Goal: Transaction & Acquisition: Book appointment/travel/reservation

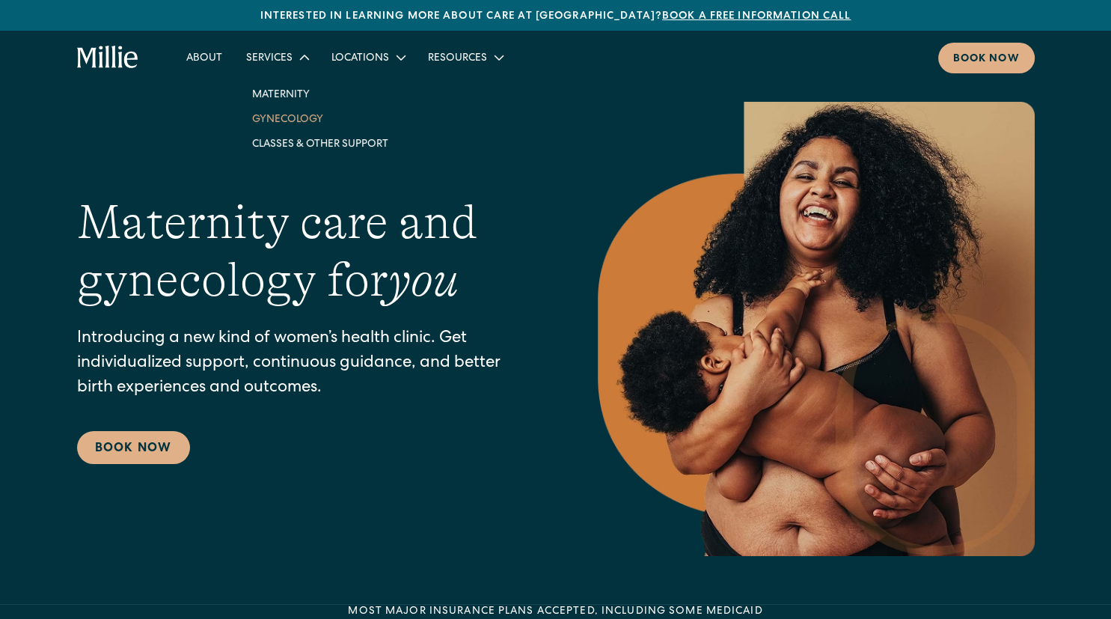
click at [298, 115] on link "Gynecology" at bounding box center [320, 118] width 160 height 25
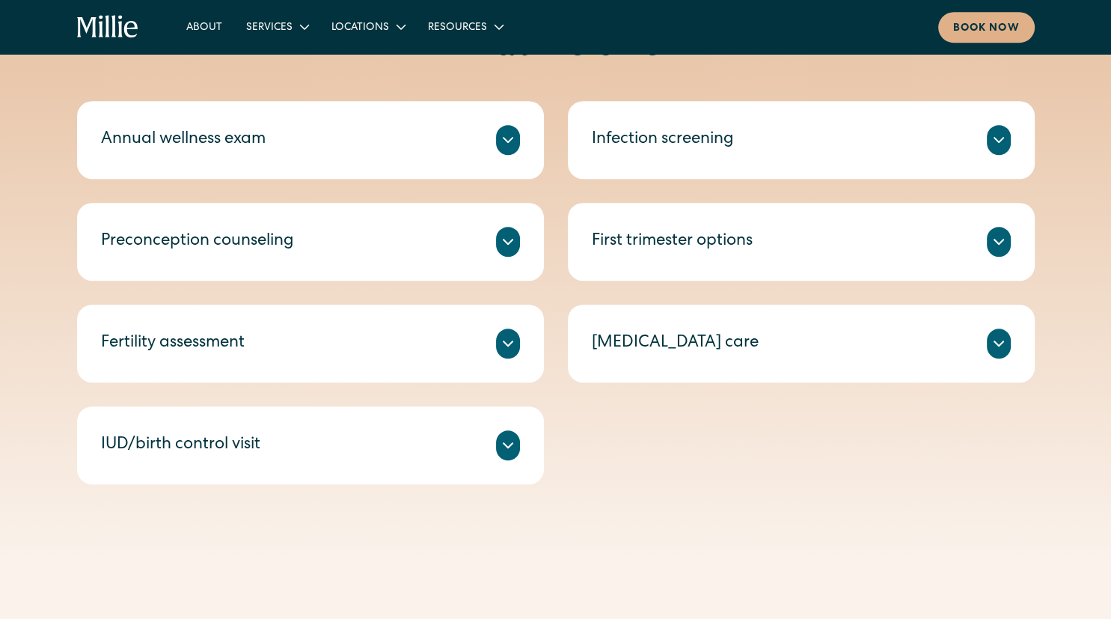
scroll to position [744, 0]
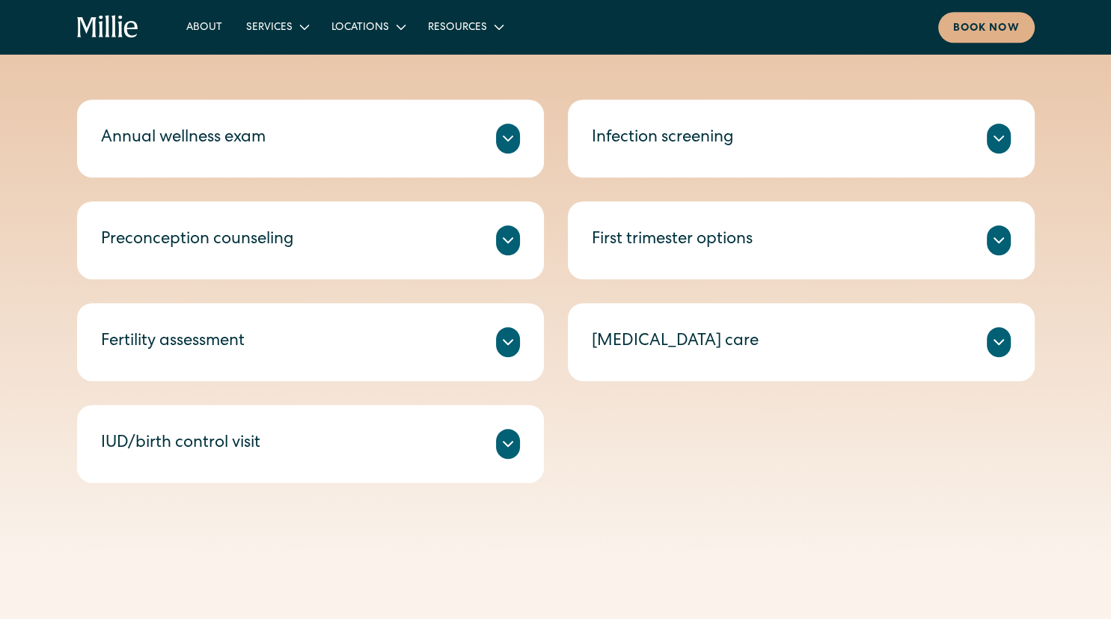
click at [232, 454] on div "IUD/birth control visit" at bounding box center [180, 444] width 159 height 25
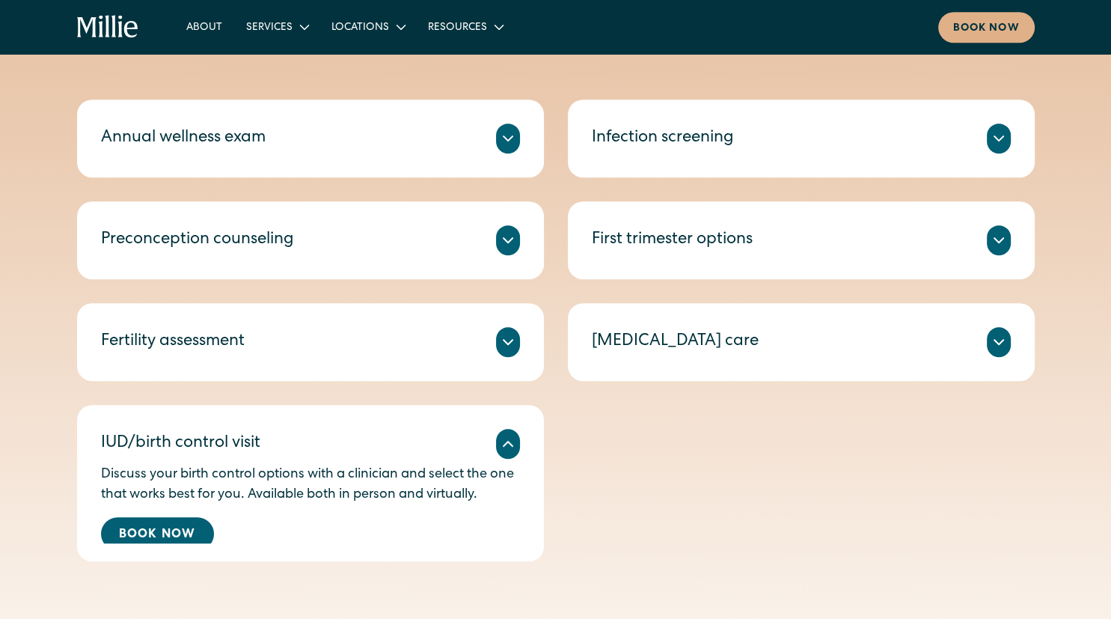
scroll to position [891, 0]
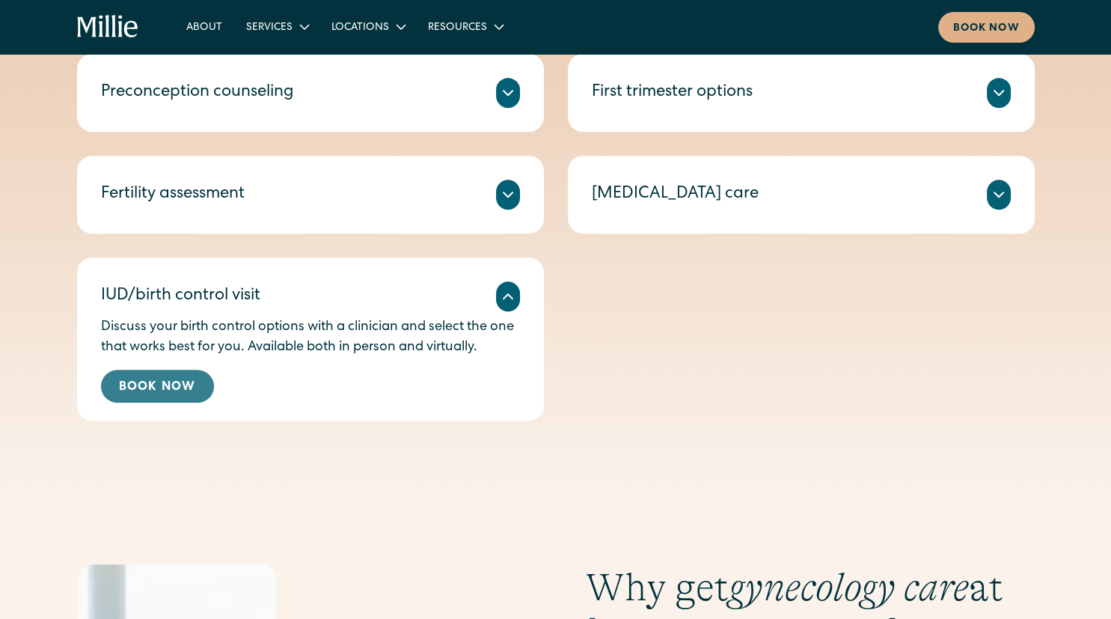
click at [177, 385] on link "Book Now" at bounding box center [157, 386] width 113 height 33
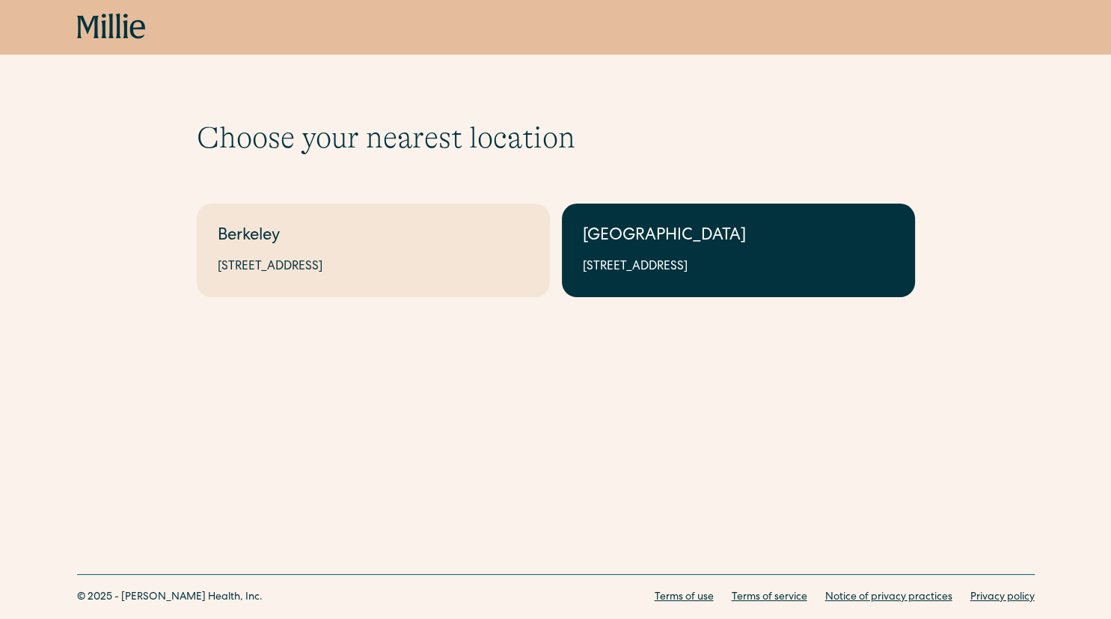
click at [767, 274] on div "1471 Saratoga Ave, Suite 101, San Jose, CA 95129" at bounding box center [738, 267] width 311 height 18
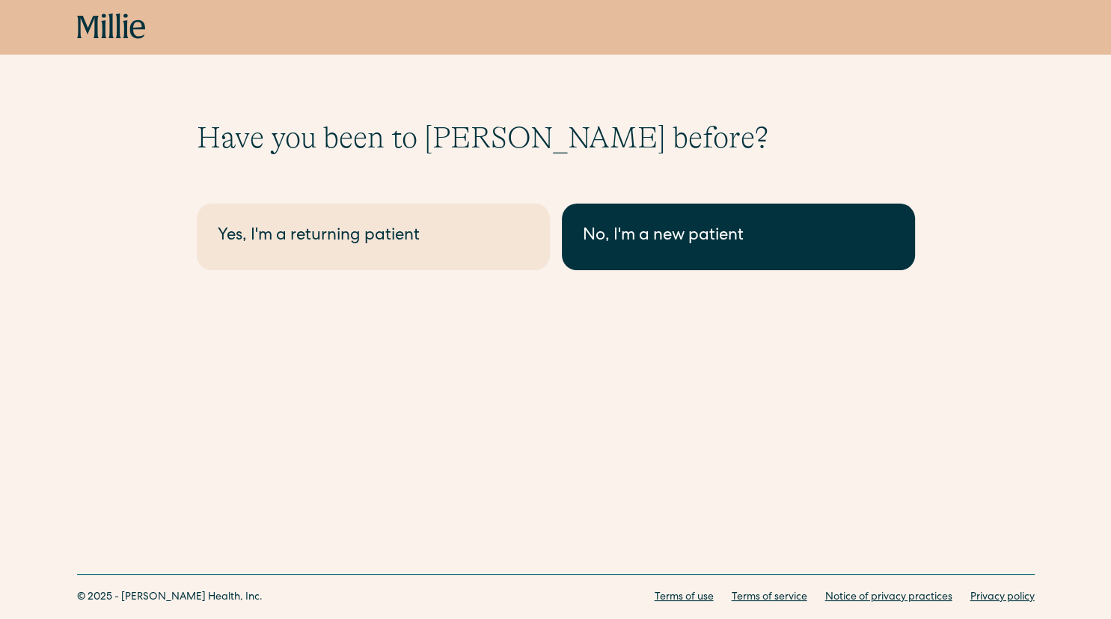
click at [717, 237] on div "No, I'm a new patient" at bounding box center [738, 237] width 311 height 25
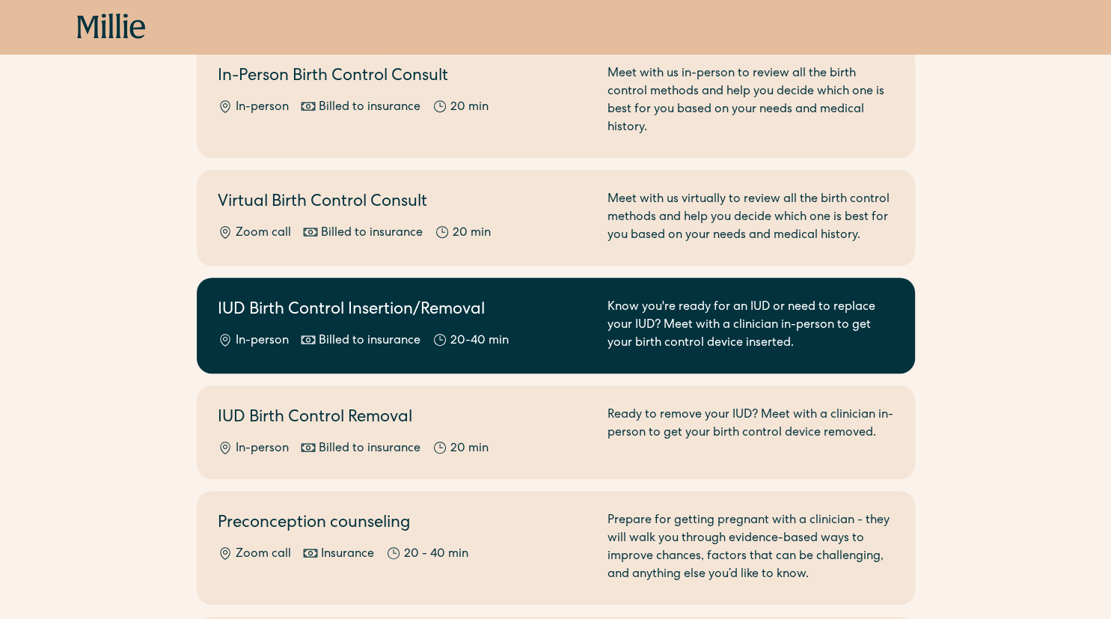
scroll to position [589, 0]
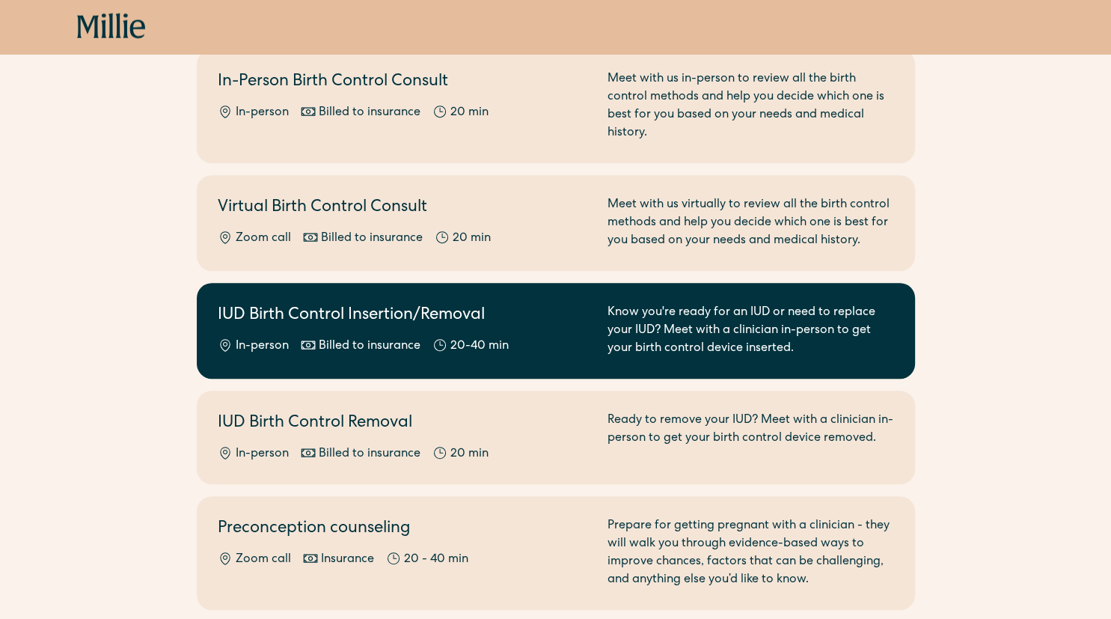
click at [439, 304] on h2 "IUD Birth Control Insertion/Removal" at bounding box center [404, 316] width 372 height 25
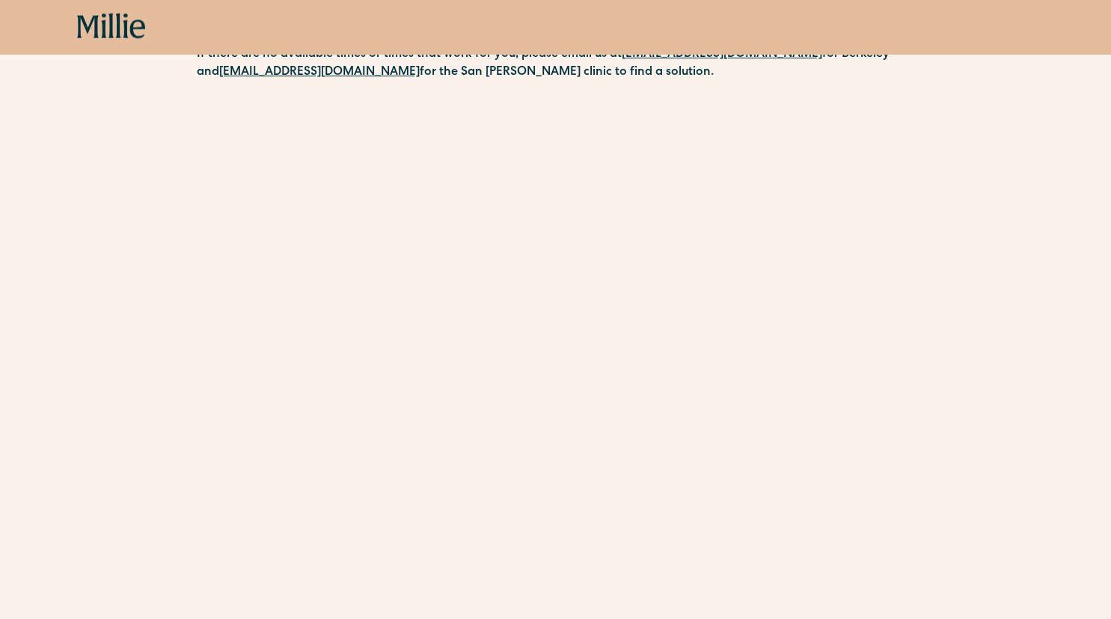
scroll to position [134, 0]
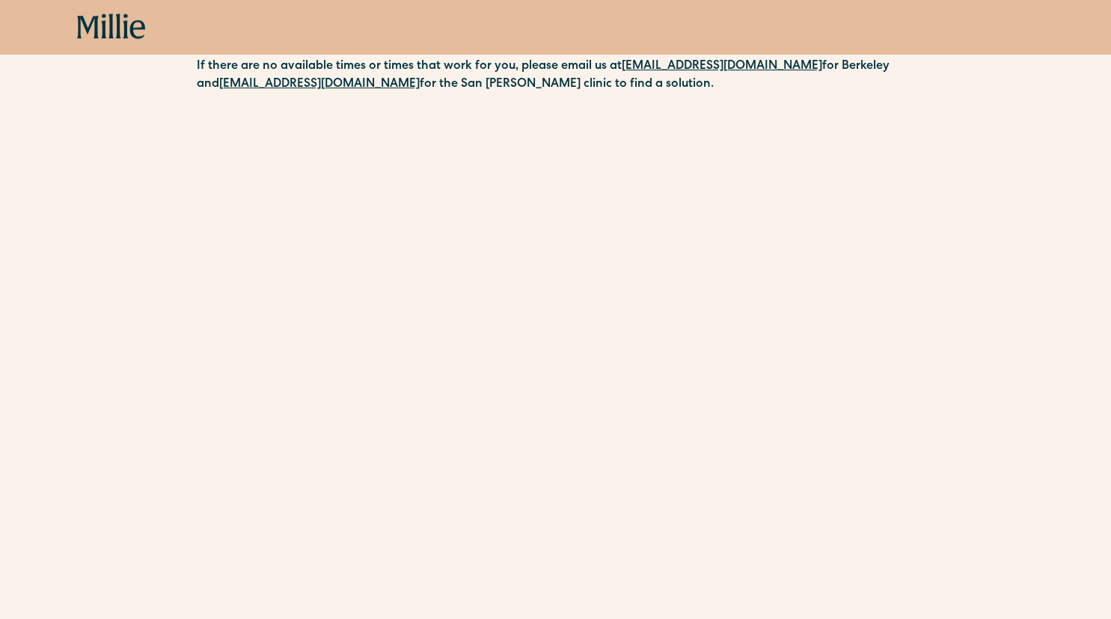
click at [75, 362] on div "Schedule your appointment This below only shows on maternity + location Materni…" at bounding box center [555, 362] width 1111 height 752
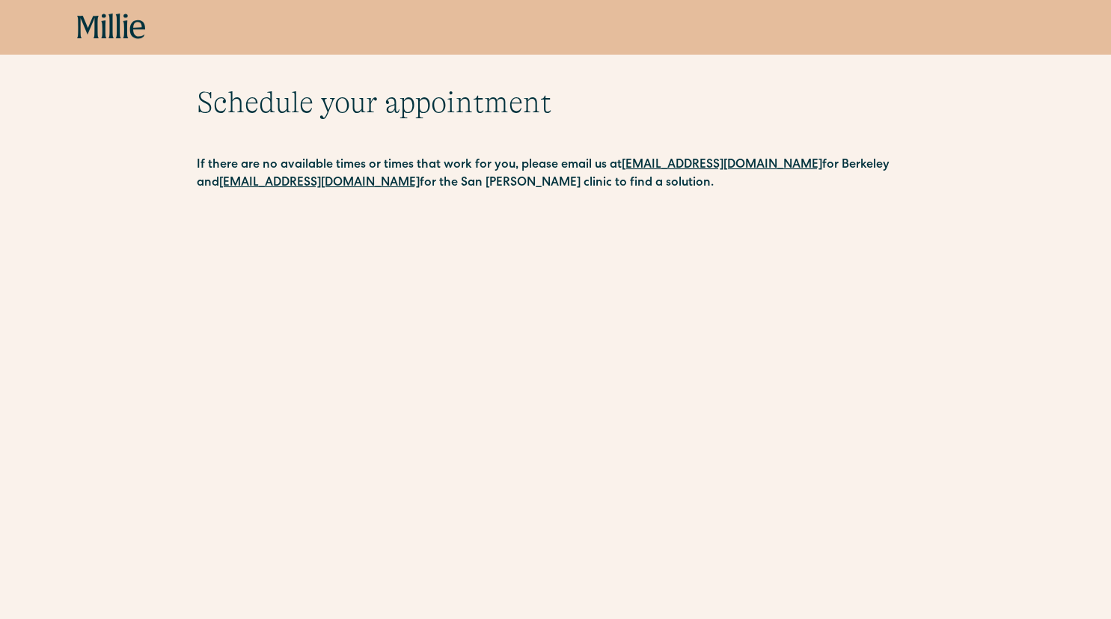
scroll to position [0, 0]
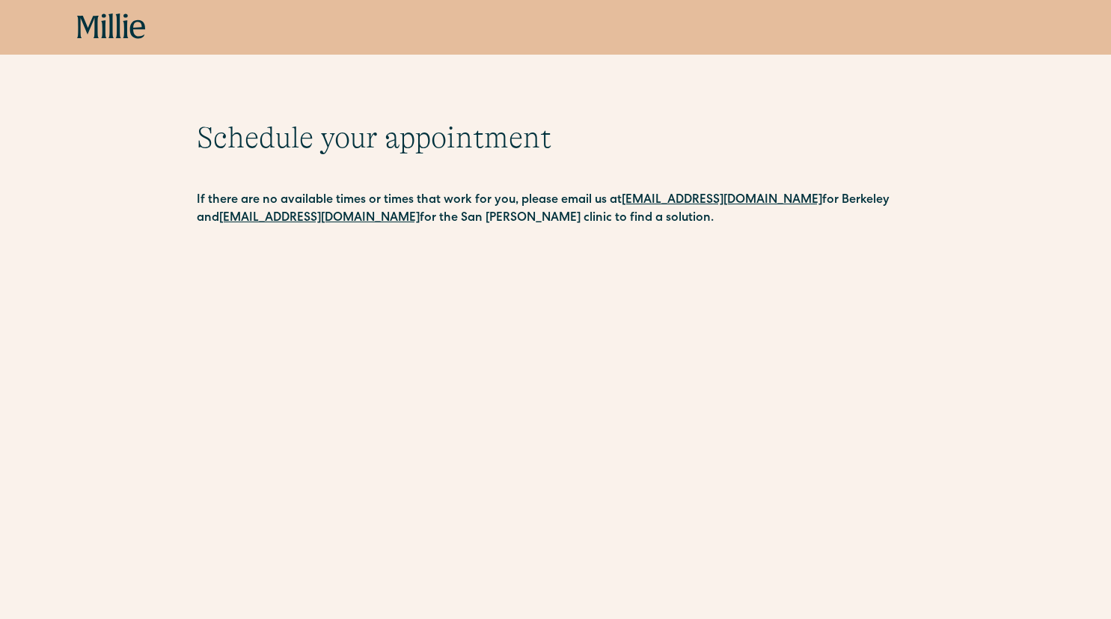
click at [109, 34] on icon at bounding box center [111, 26] width 69 height 27
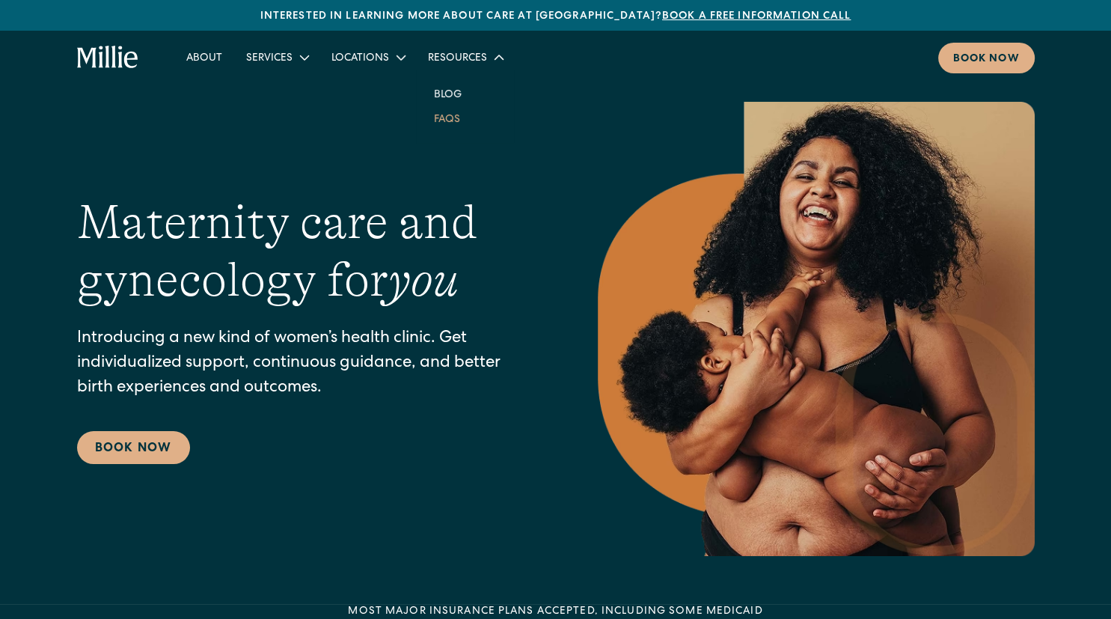
click at [443, 125] on link "FAQs" at bounding box center [447, 118] width 50 height 25
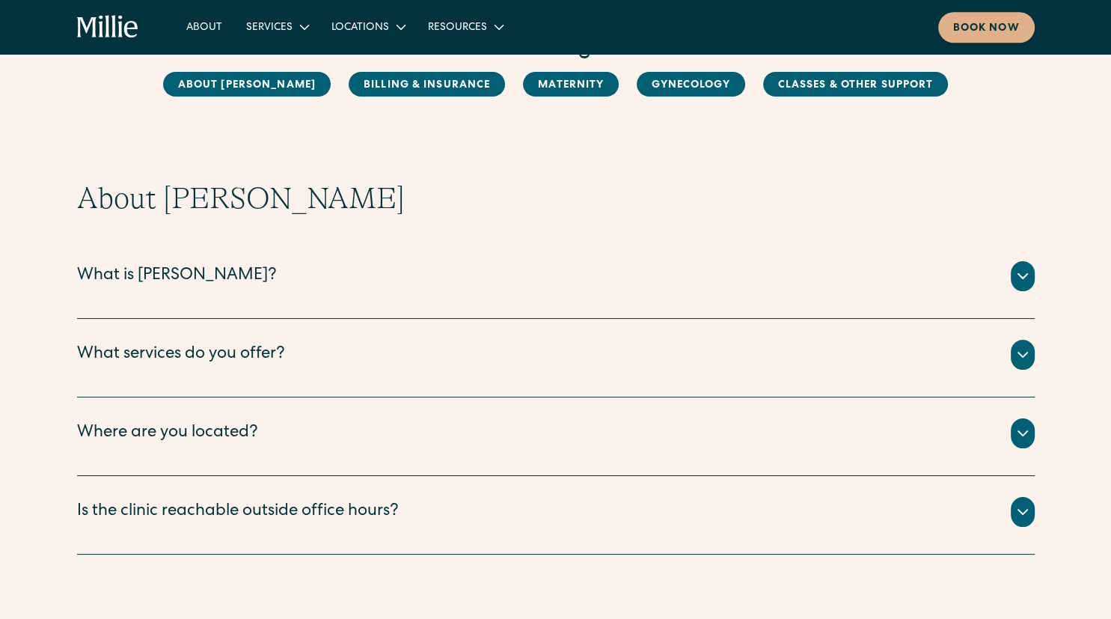
scroll to position [109, 0]
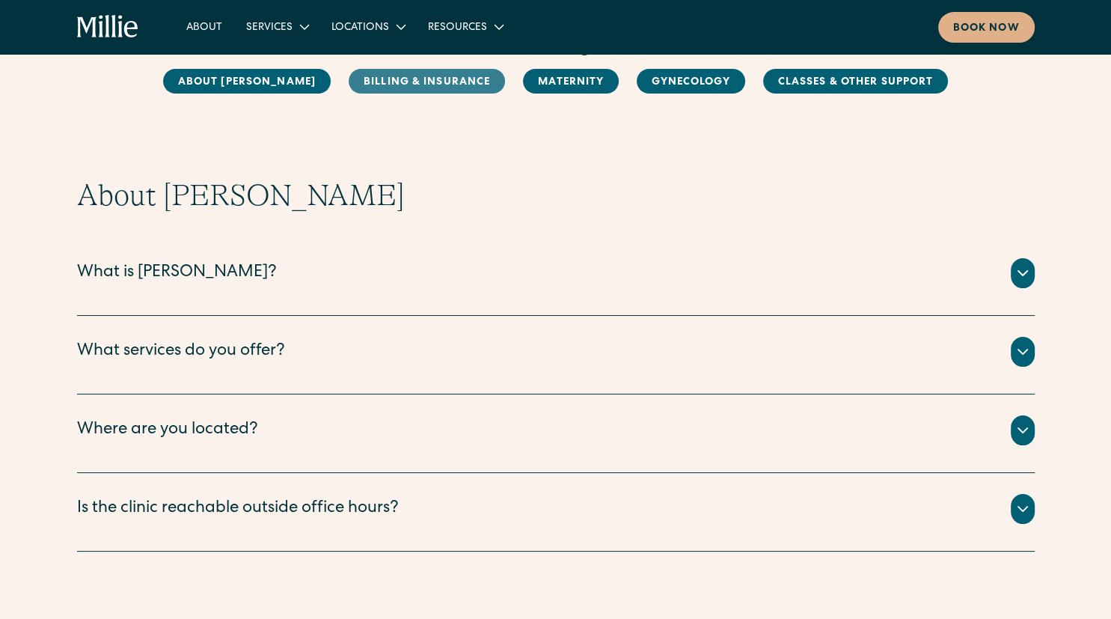
click at [412, 82] on link "Billing & Insurance" at bounding box center [427, 81] width 156 height 25
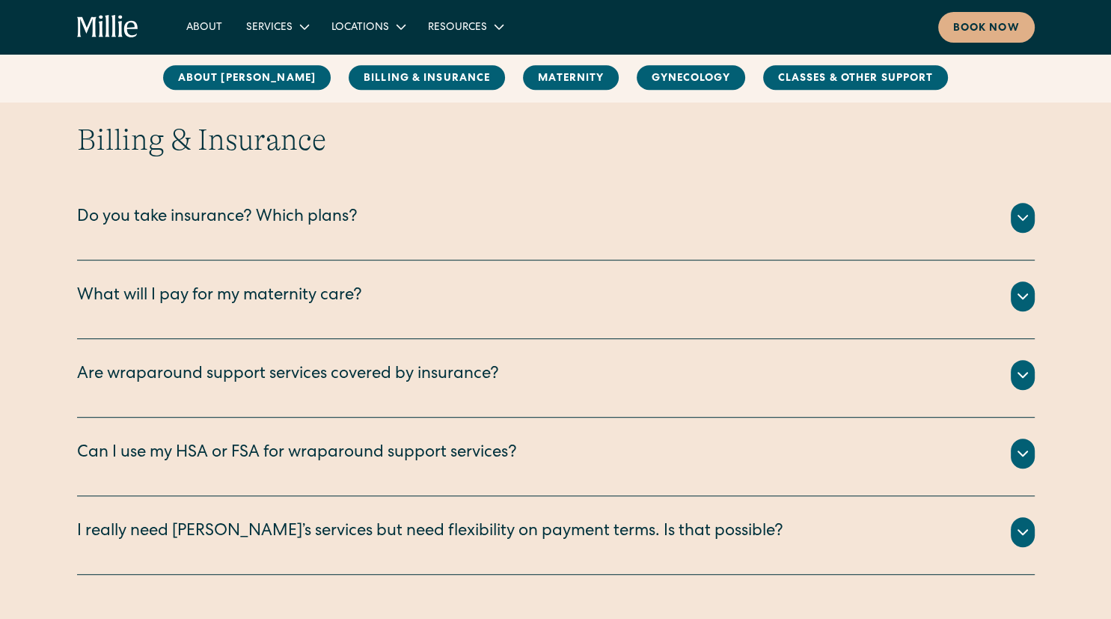
scroll to position [684, 0]
click at [263, 216] on div "Do you take insurance? Which plans?" at bounding box center [217, 216] width 281 height 25
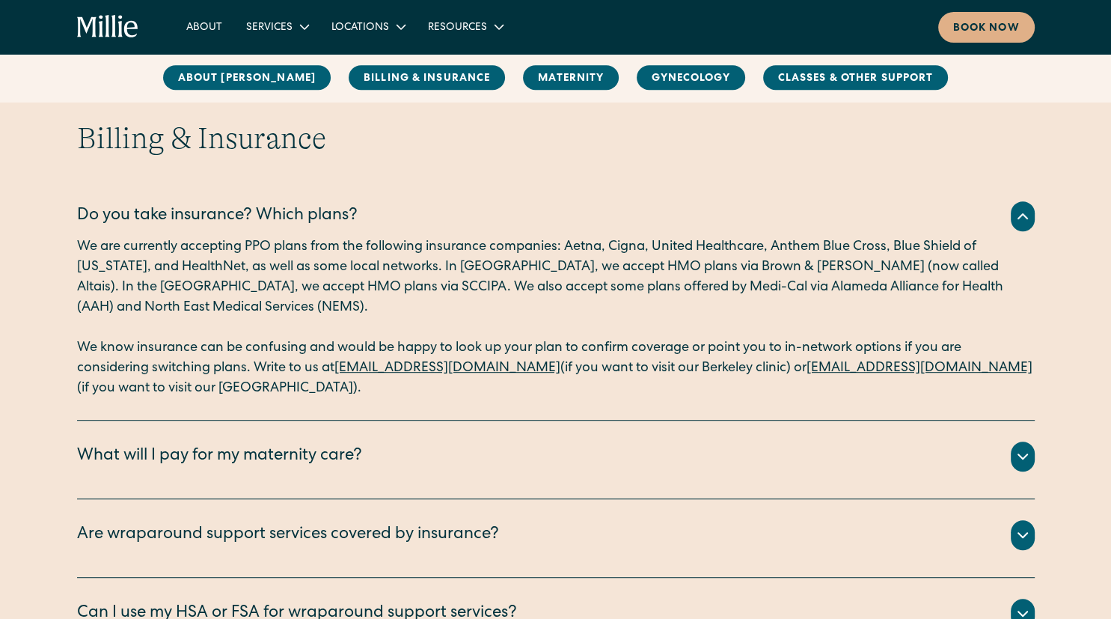
click at [884, 371] on link "[EMAIL_ADDRESS][DOMAIN_NAME]" at bounding box center [920, 368] width 226 height 13
click at [872, 363] on link "[EMAIL_ADDRESS][DOMAIN_NAME]" at bounding box center [920, 368] width 226 height 13
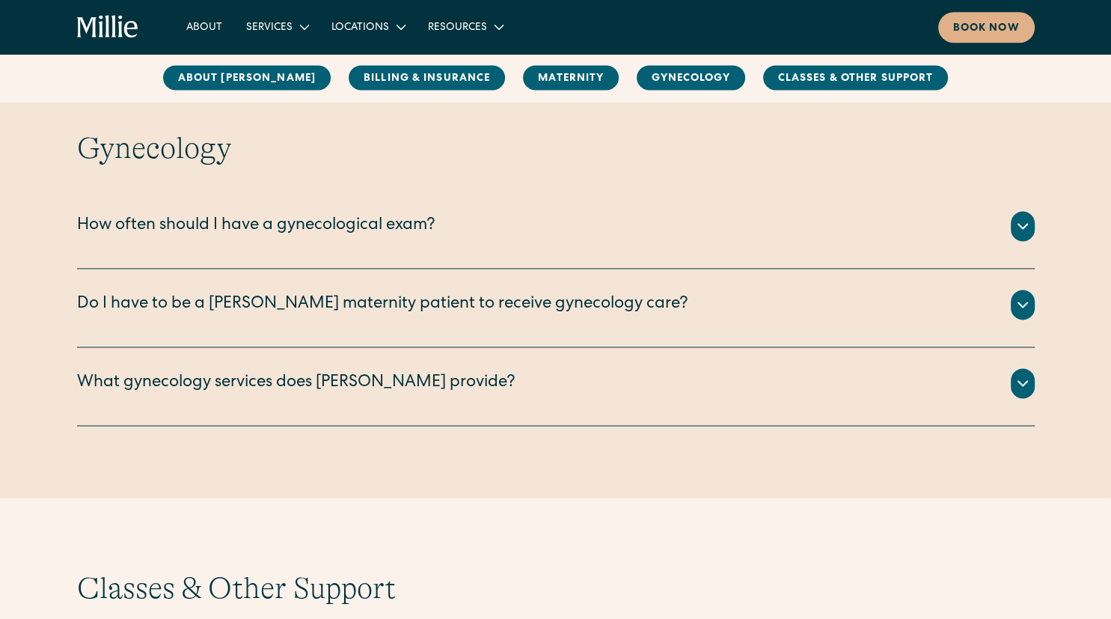
scroll to position [2344, 0]
click at [345, 217] on div "How often should I have a gynecological exam?" at bounding box center [256, 225] width 359 height 25
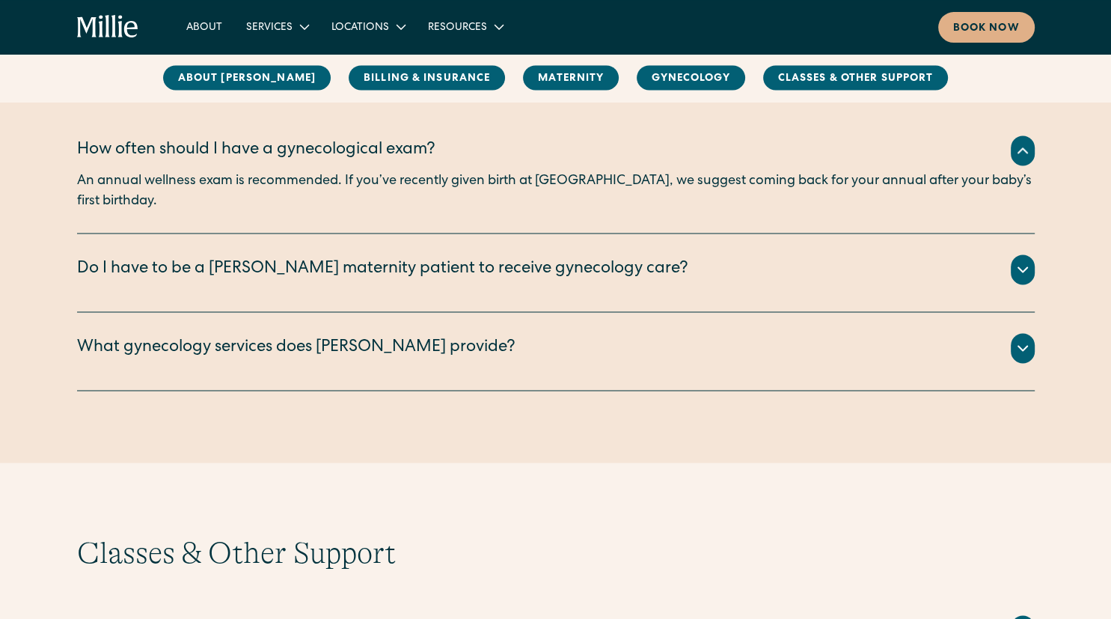
scroll to position [2483, 0]
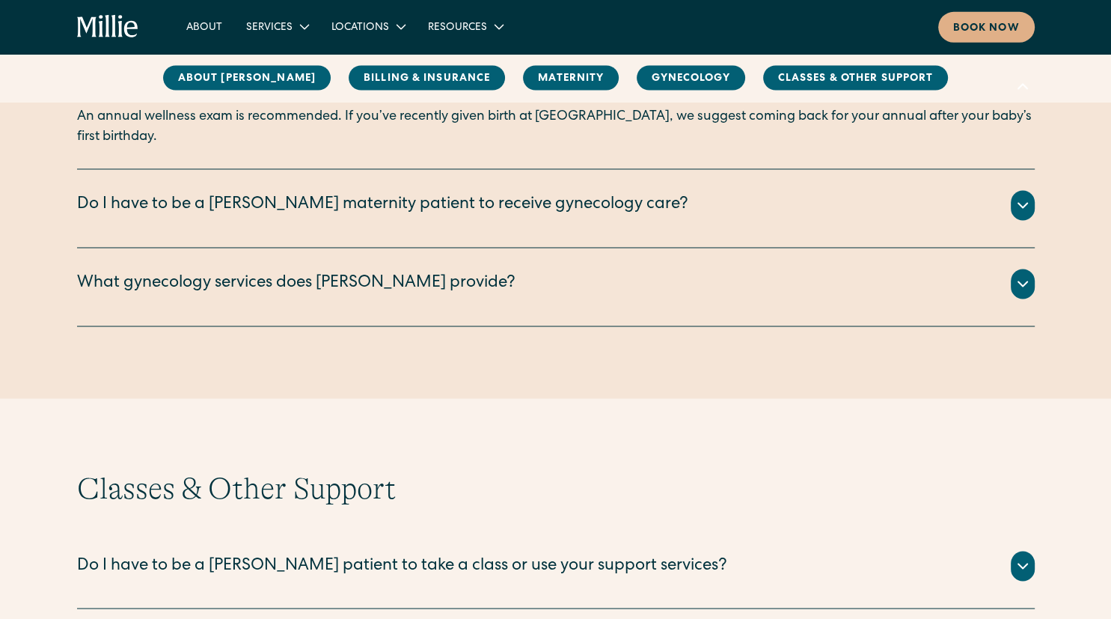
click at [348, 273] on div "What gynecology services does [PERSON_NAME] provide?" at bounding box center [296, 284] width 439 height 25
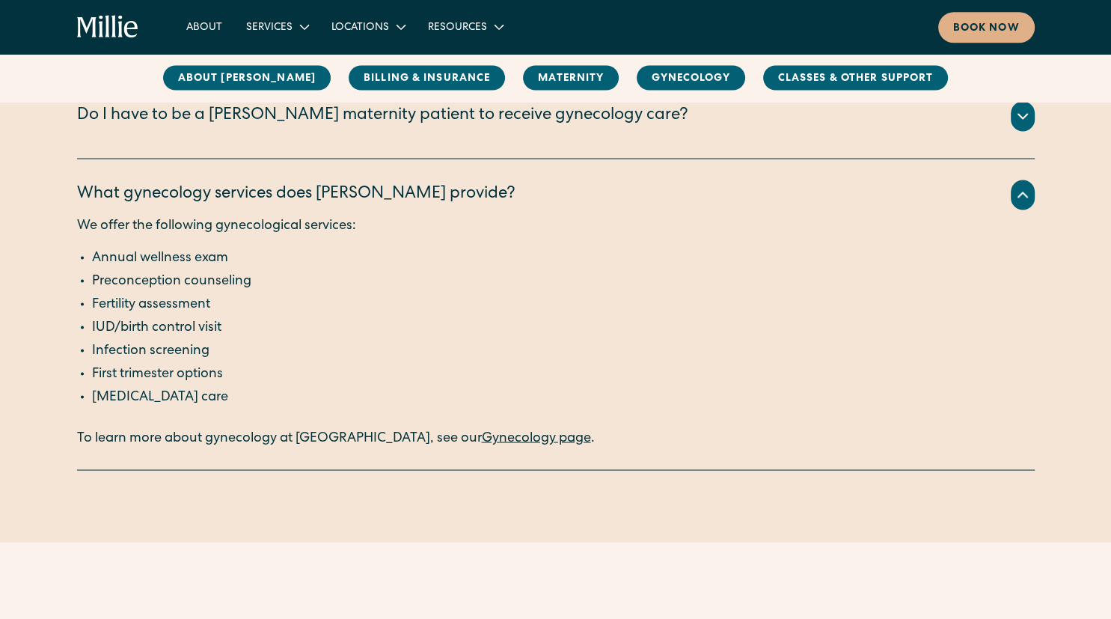
scroll to position [2575, 0]
